Goal: Task Accomplishment & Management: Manage account settings

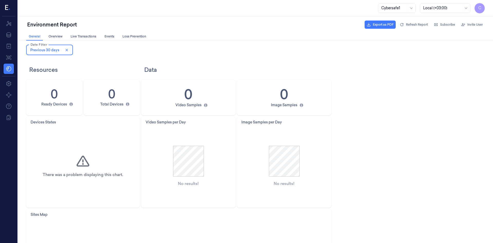
click at [482, 10] on span "C" at bounding box center [480, 8] width 10 height 10
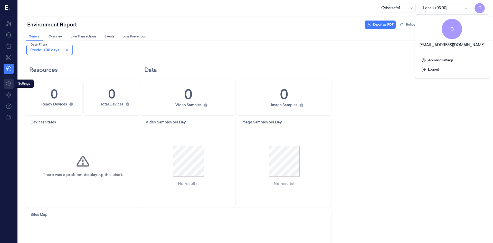
click at [9, 84] on icon at bounding box center [8, 83] width 5 height 5
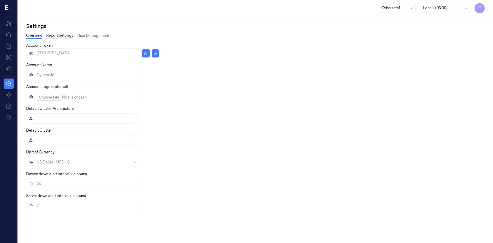
click at [55, 36] on link "Report Settings" at bounding box center [59, 36] width 27 height 6
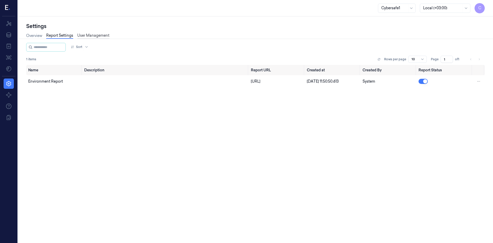
click at [95, 35] on link "User Management" at bounding box center [93, 36] width 32 height 6
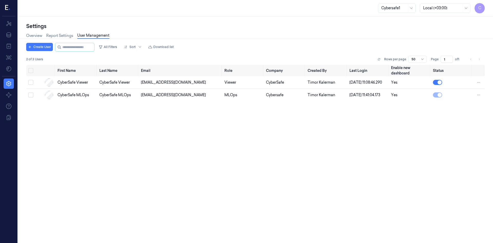
click at [480, 10] on span "C" at bounding box center [480, 8] width 10 height 10
click at [435, 62] on span "Account Settings" at bounding box center [452, 60] width 61 height 5
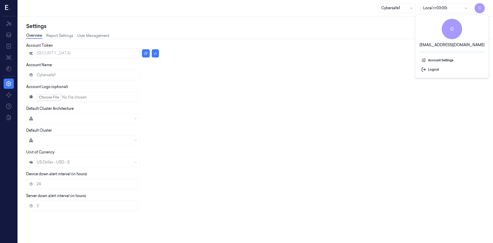
click at [31, 97] on icon at bounding box center [31, 97] width 3 height 3
click at [32, 76] on icon at bounding box center [31, 74] width 3 height 3
click at [46, 163] on div "US Dollar - USD - $" at bounding box center [253, 162] width 455 height 10
click at [44, 133] on label "Default Cluster" at bounding box center [39, 130] width 26 height 5
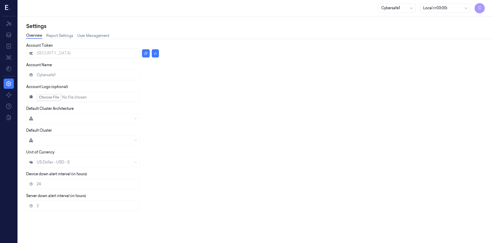
click at [43, 139] on div at bounding box center [253, 140] width 455 height 10
click at [42, 121] on div at bounding box center [253, 119] width 455 height 10
drag, startPoint x: 57, startPoint y: 118, endPoint x: 63, endPoint y: 118, distance: 5.7
click at [59, 118] on div at bounding box center [253, 119] width 455 height 10
click at [137, 120] on div at bounding box center [253, 119] width 455 height 10
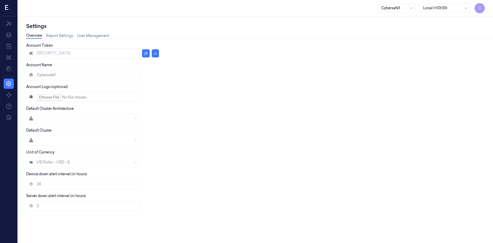
click at [136, 119] on div at bounding box center [253, 119] width 455 height 10
click at [126, 142] on div at bounding box center [253, 140] width 455 height 10
click at [157, 52] on button "button" at bounding box center [155, 53] width 7 height 8
click at [31, 207] on icon at bounding box center [31, 206] width 4 height 4
click at [50, 165] on div "US Dollar - USD - $" at bounding box center [253, 162] width 455 height 10
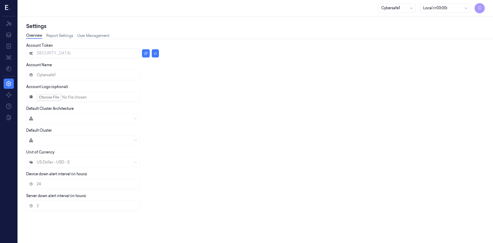
click at [53, 155] on label "Unit of Currency" at bounding box center [40, 152] width 28 height 5
click at [54, 141] on div at bounding box center [253, 140] width 455 height 10
click at [100, 119] on div at bounding box center [253, 119] width 455 height 10
click at [55, 36] on link "Report Settings" at bounding box center [59, 36] width 27 height 6
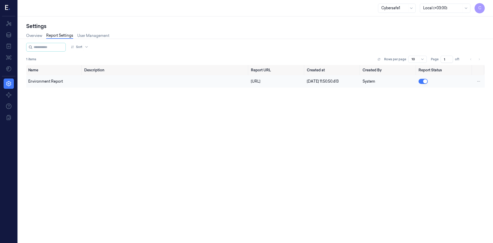
click at [425, 83] on button "button" at bounding box center [423, 81] width 9 height 5
click at [421, 84] on button "button" at bounding box center [423, 81] width 9 height 5
click at [33, 37] on link "Overview" at bounding box center [34, 36] width 16 height 6
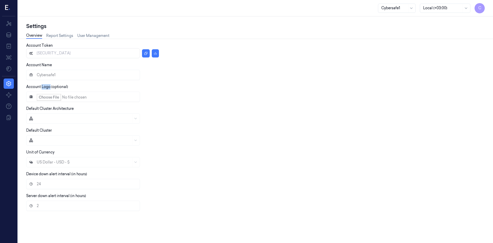
drag, startPoint x: 42, startPoint y: 88, endPoint x: 50, endPoint y: 87, distance: 8.0
click at [50, 87] on label "Account Logo (optional)" at bounding box center [47, 87] width 42 height 5
copy label "Logo"
drag, startPoint x: 53, startPoint y: 131, endPoint x: 40, endPoint y: 131, distance: 13.4
click at [40, 131] on div "Default Cluster" at bounding box center [253, 137] width 455 height 18
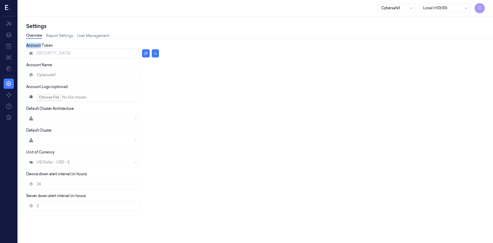
drag, startPoint x: 41, startPoint y: 45, endPoint x: 22, endPoint y: 44, distance: 19.1
click at [26, 44] on div "Account [AUTH_TOKEN] Account Name Cybersafe1 Account Logo (optional) Default Cl…" at bounding box center [255, 138] width 459 height 198
drag, startPoint x: 41, startPoint y: 26, endPoint x: 21, endPoint y: 26, distance: 19.8
click at [21, 26] on div "Settings Overview Report Settings User Management Account [AUTH_TOKEN] Account …" at bounding box center [255, 129] width 475 height 227
copy div "Settings"
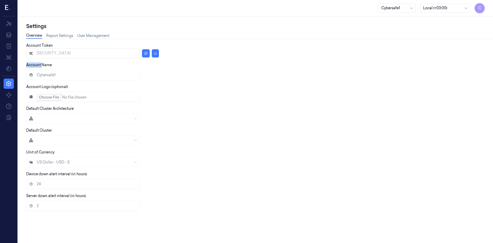
drag, startPoint x: 42, startPoint y: 64, endPoint x: 22, endPoint y: 64, distance: 20.3
click at [26, 64] on div "Account [AUTH_TOKEN] Account Name Cybersafe1 Account Logo (optional) Default Cl…" at bounding box center [255, 138] width 459 height 198
copy label "Account"
